Goal: Find specific page/section: Find specific page/section

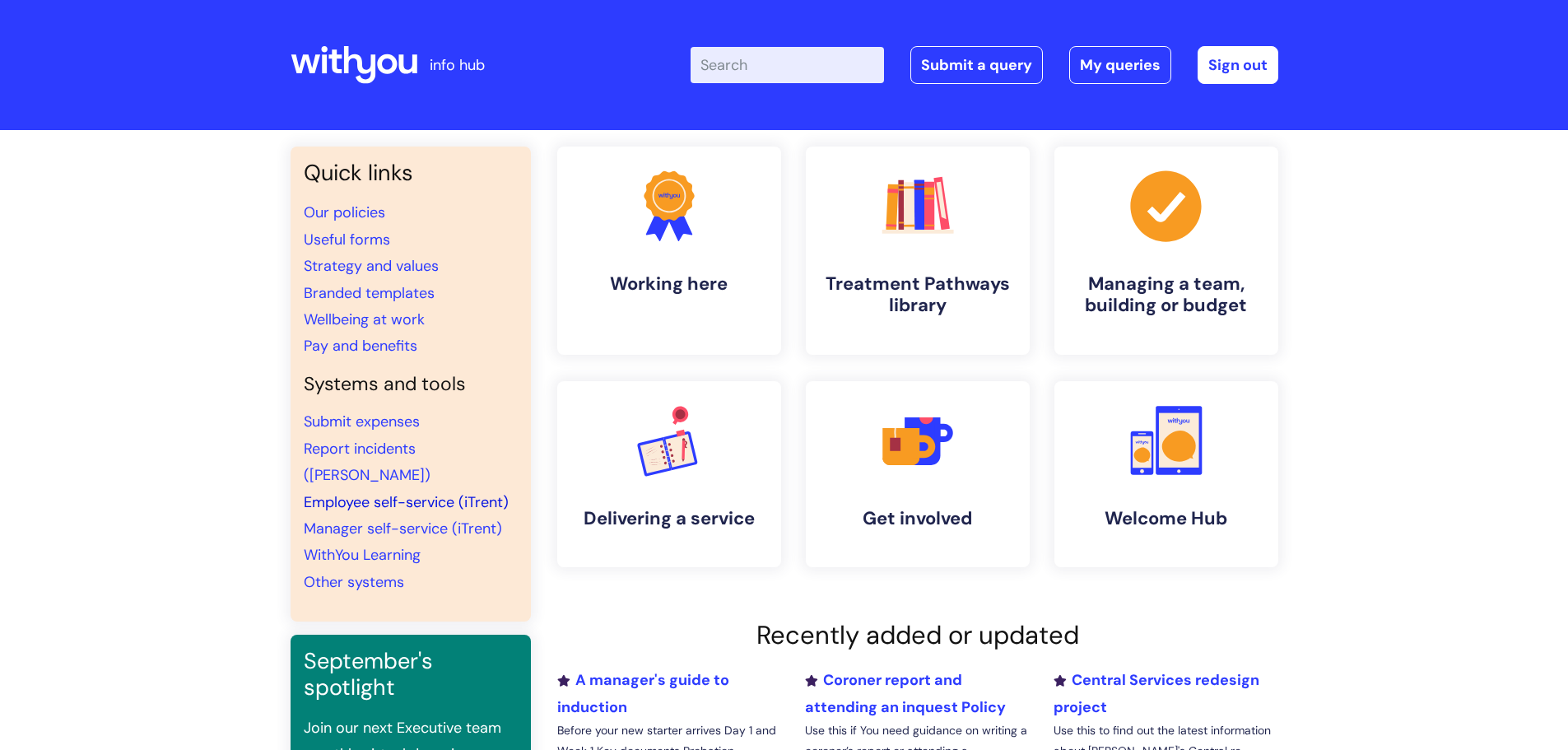
click at [427, 492] on link "Employee self-service (iTrent)" at bounding box center [406, 502] width 205 height 20
click at [419, 518] on link "Manager self-service (iTrent)" at bounding box center [403, 528] width 199 height 20
click at [380, 572] on link "Other systems" at bounding box center [354, 581] width 100 height 20
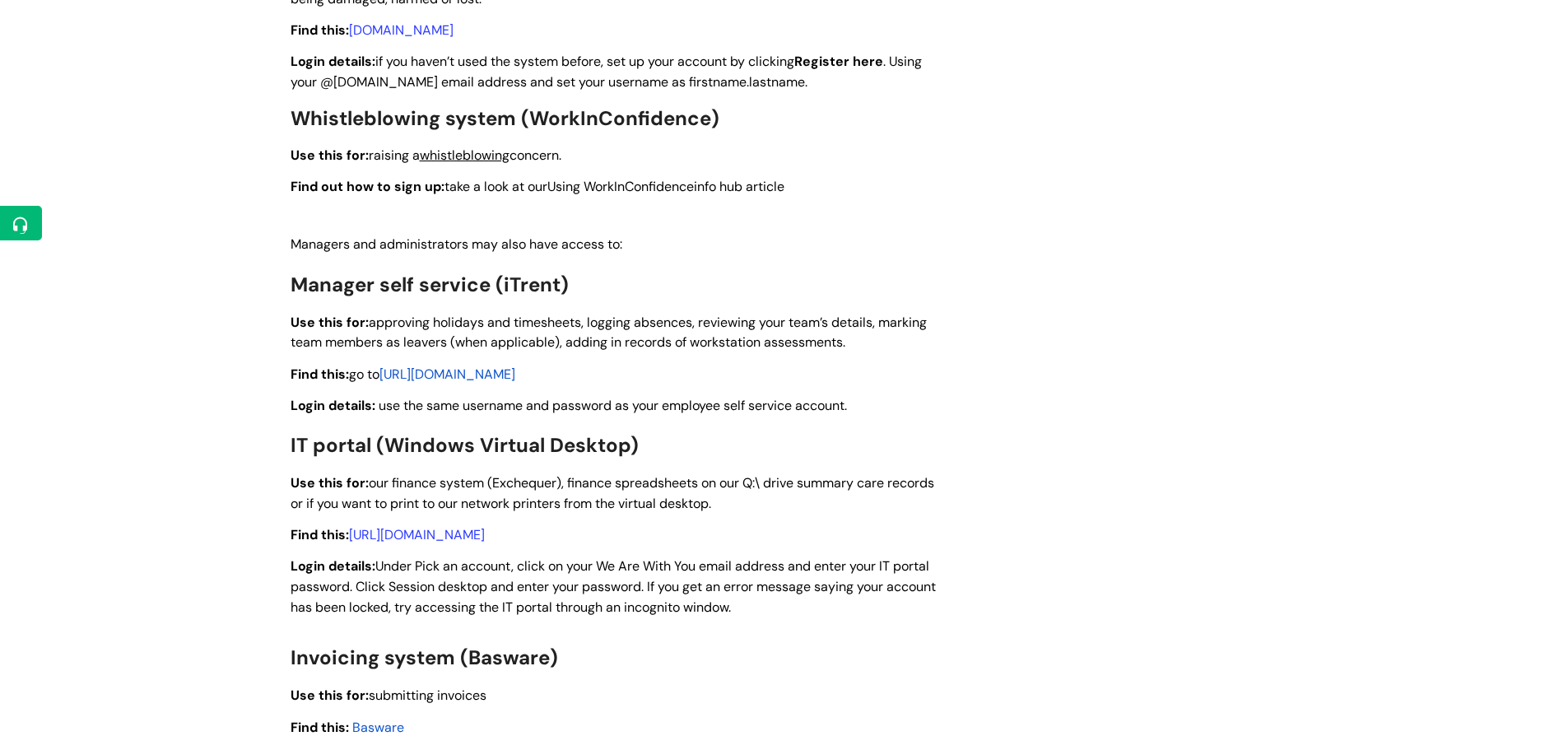
scroll to position [1728, 0]
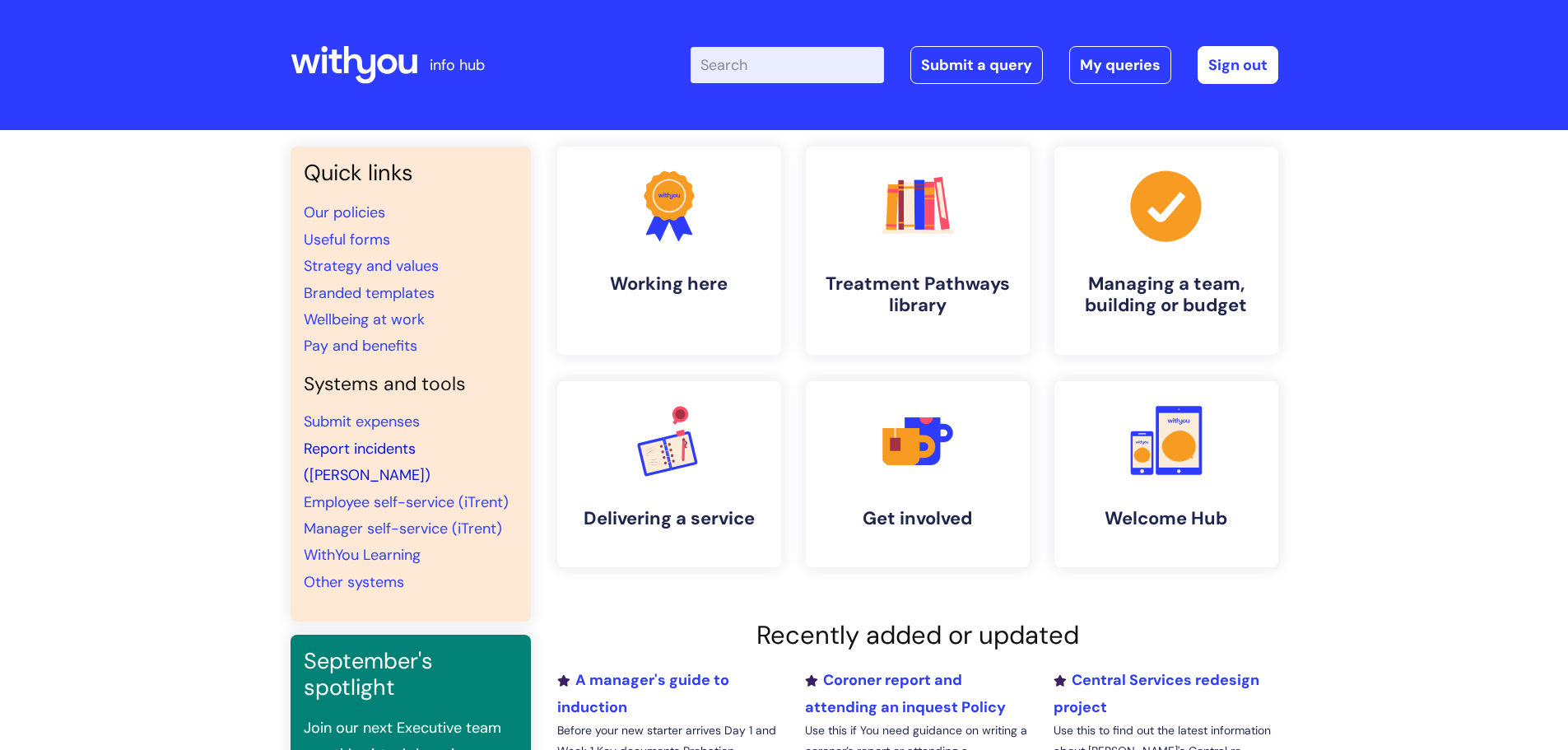
click at [394, 439] on link "Report incidents ([PERSON_NAME])" at bounding box center [367, 461] width 127 height 46
